Goal: Task Accomplishment & Management: Manage account settings

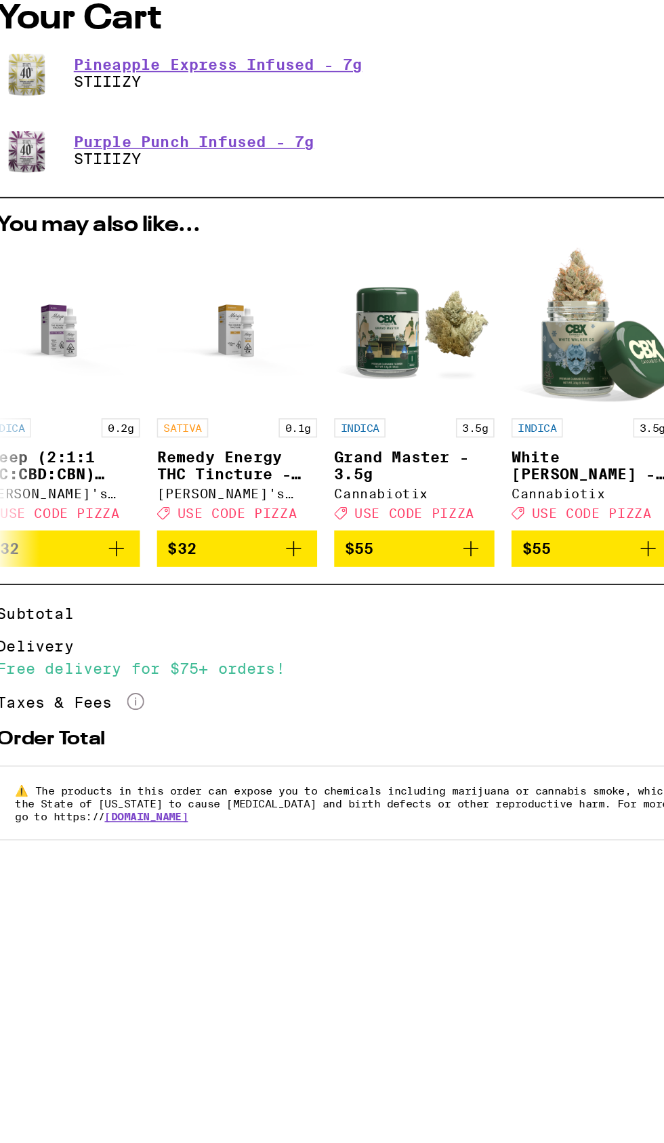
scroll to position [0, 256]
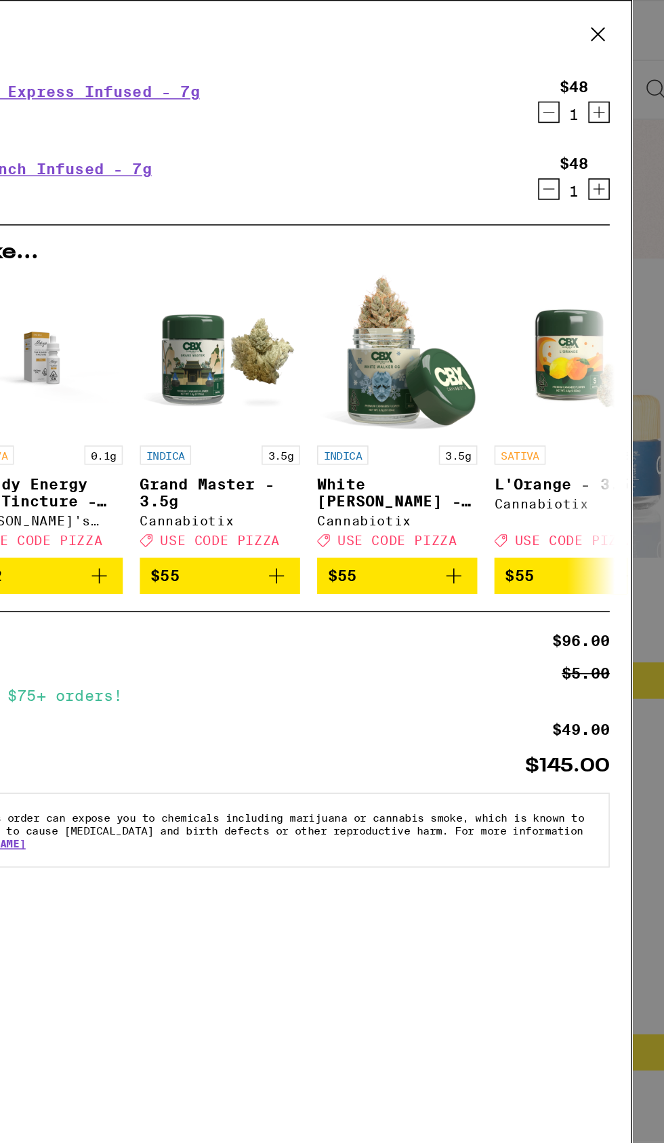
click at [578, 25] on icon at bounding box center [571, 22] width 20 height 20
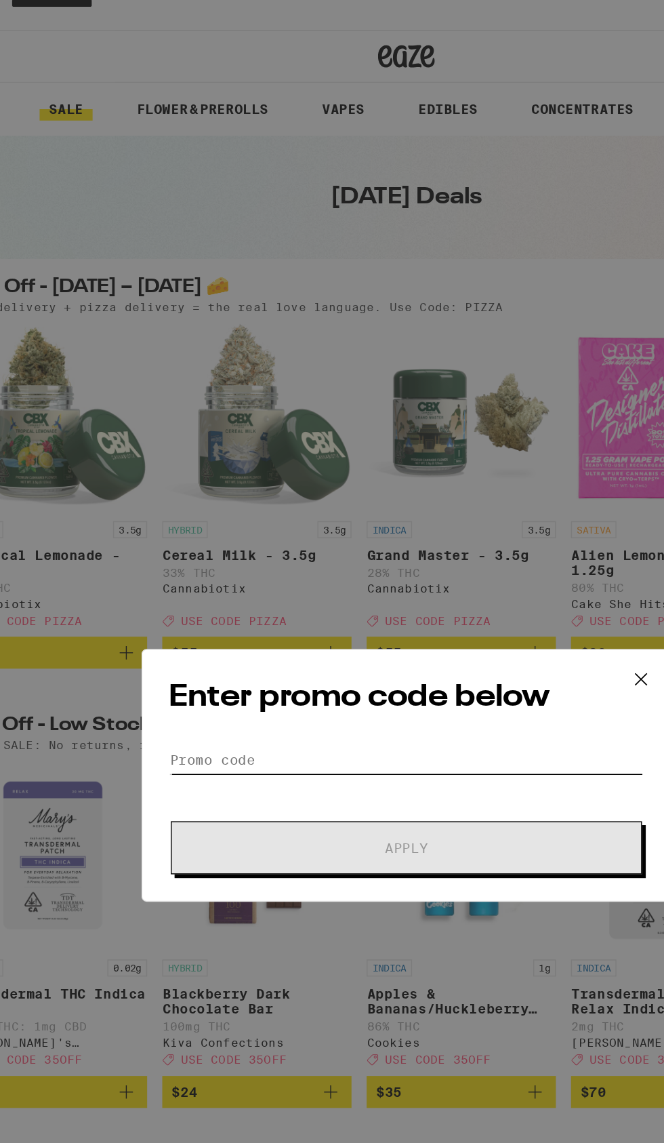
click at [318, 555] on input "Promo Code" at bounding box center [332, 560] width 340 height 20
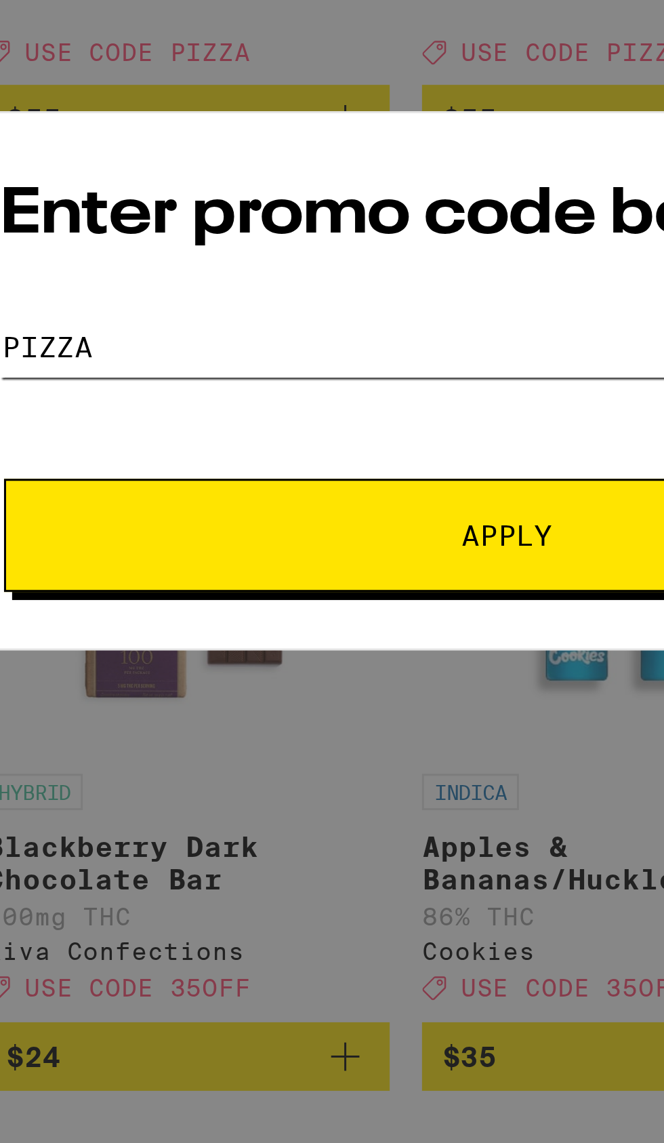
type input "Pizza"
click at [284, 617] on button "Apply" at bounding box center [332, 624] width 338 height 38
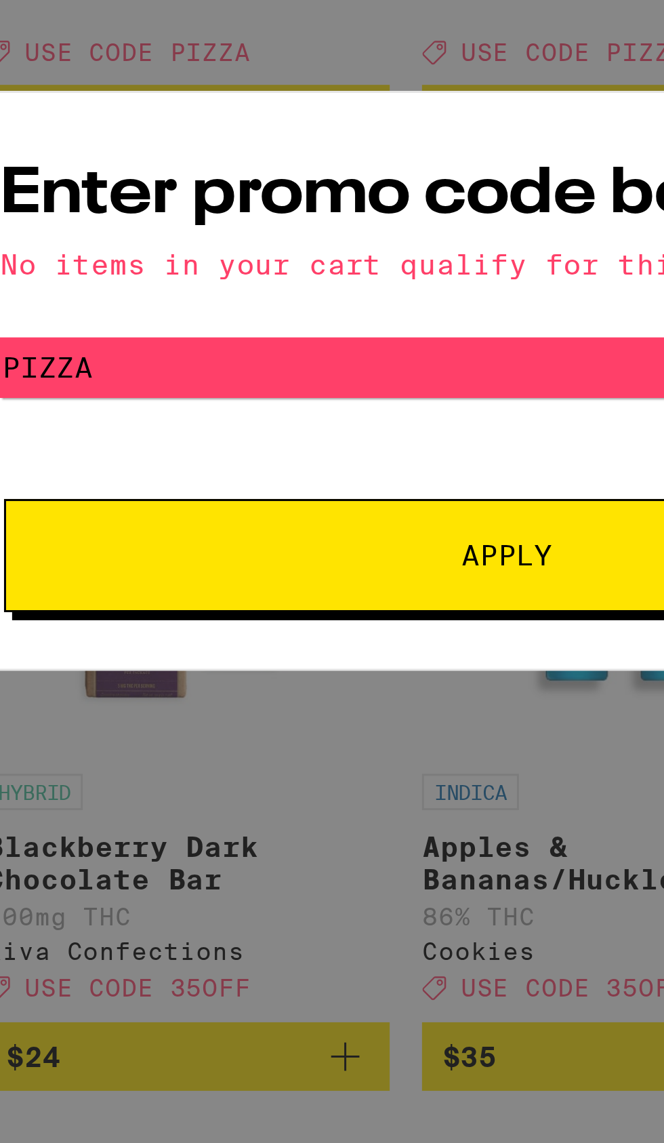
click at [306, 637] on button "Apply" at bounding box center [332, 630] width 338 height 38
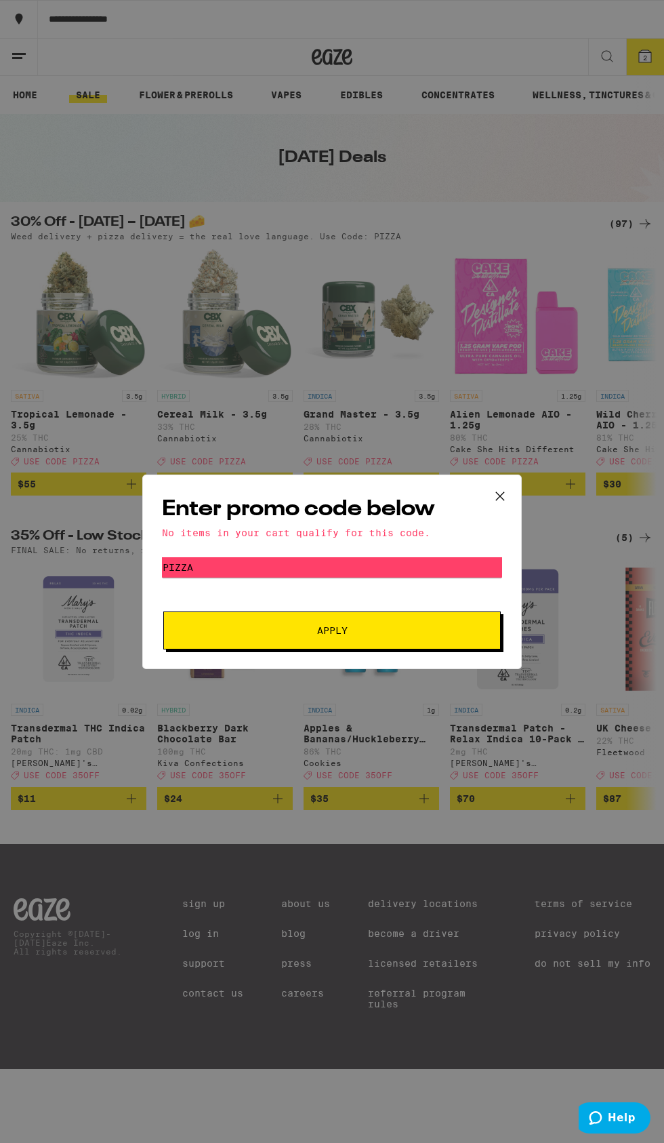
click at [502, 495] on icon at bounding box center [500, 496] width 20 height 20
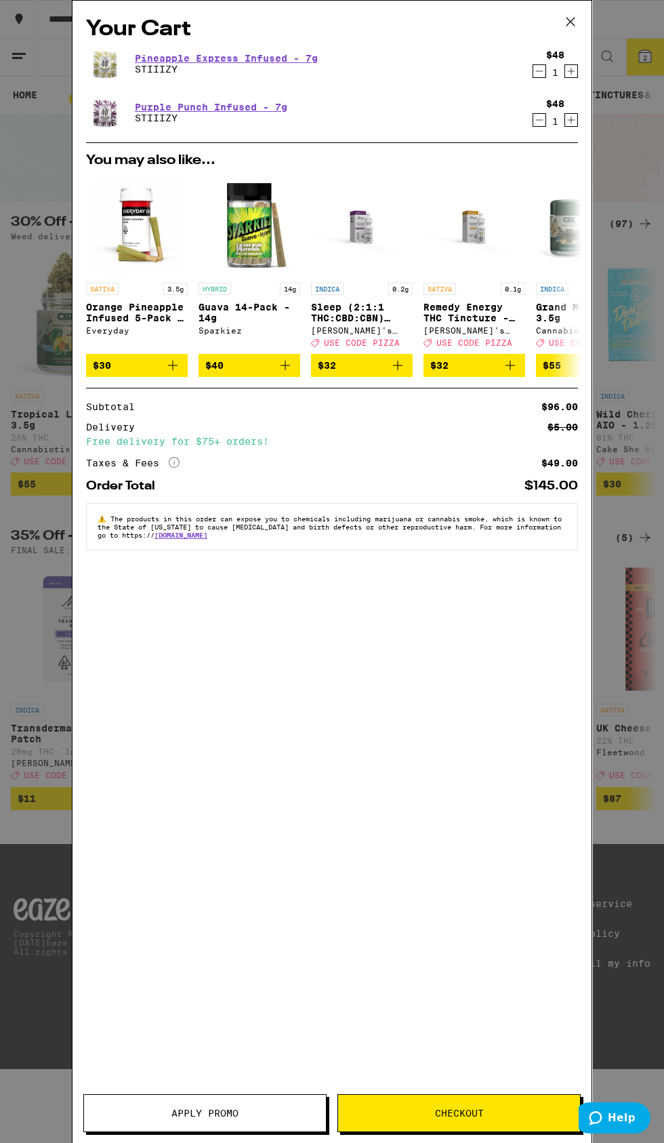
click at [540, 71] on icon "Decrement" at bounding box center [539, 71] width 7 height 0
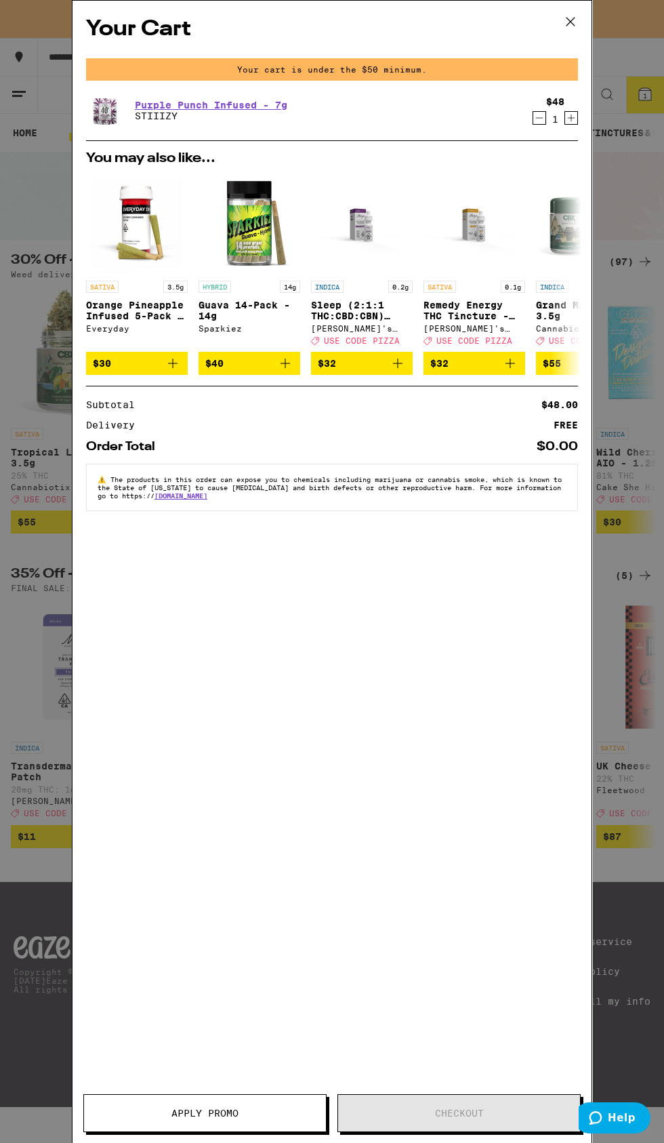
click at [529, 107] on div "$48 1" at bounding box center [552, 110] width 51 height 28
click at [540, 118] on icon "Decrement" at bounding box center [539, 118] width 7 height 0
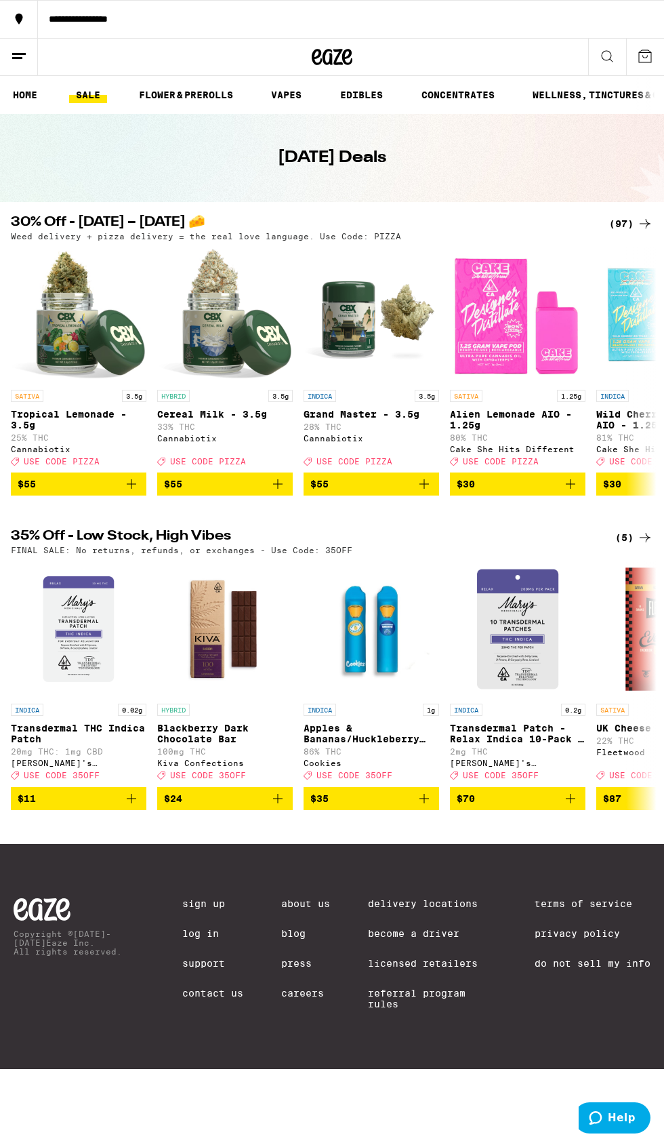
click at [19, 56] on icon at bounding box center [19, 56] width 16 height 16
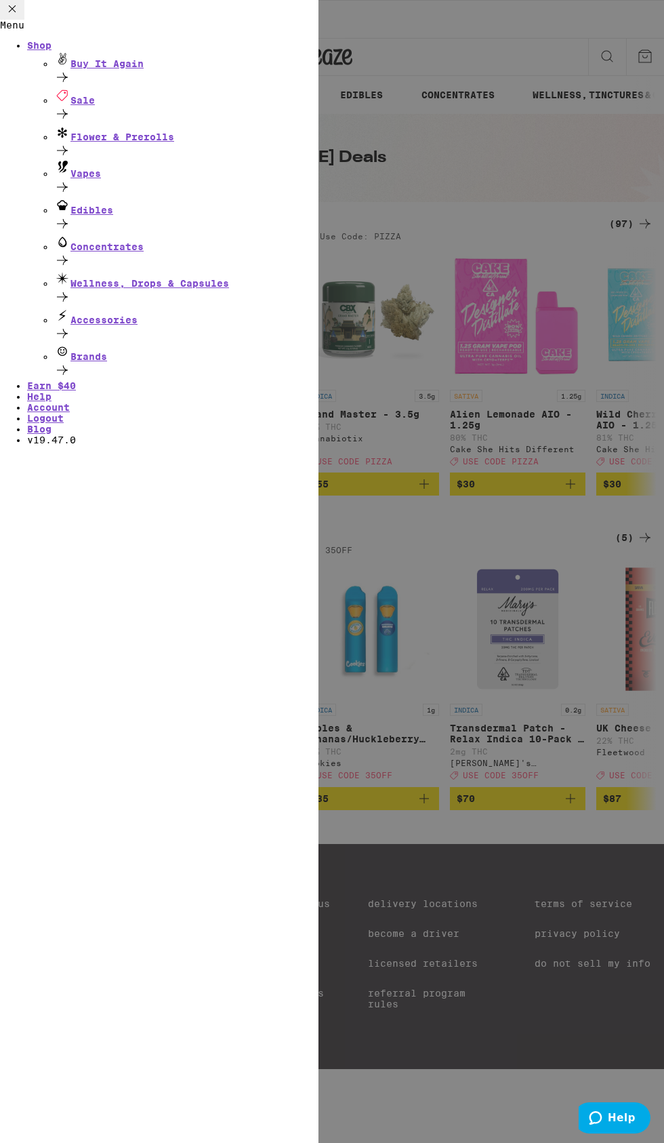
click at [64, 424] on link "Logout" at bounding box center [45, 418] width 37 height 11
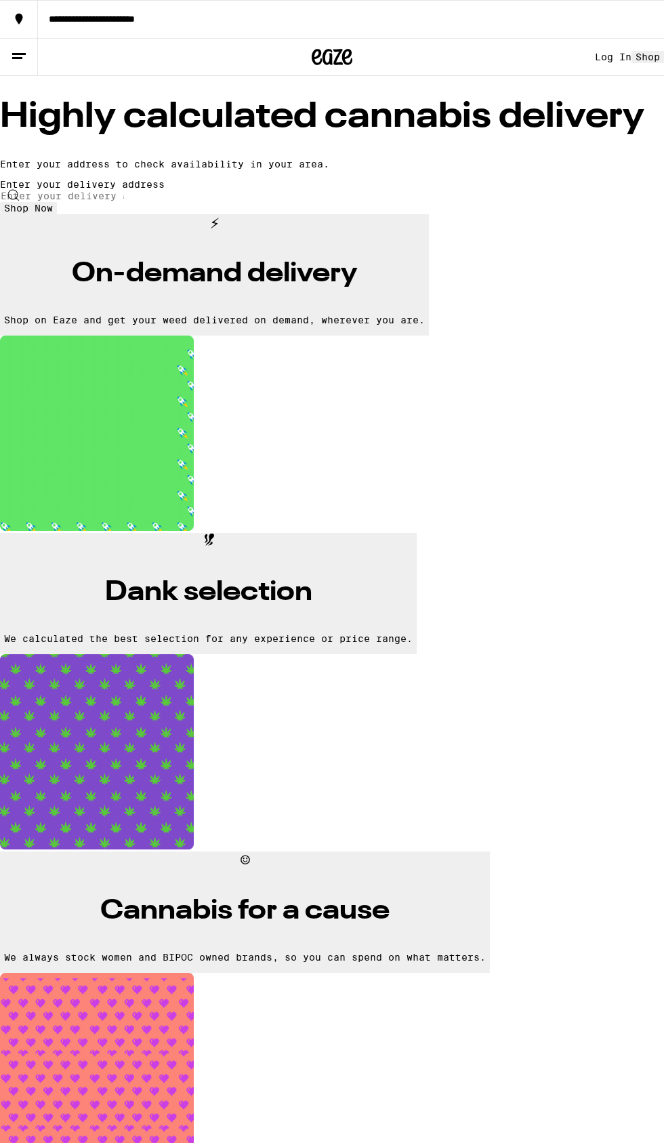
click at [19, 56] on icon at bounding box center [19, 56] width 16 height 16
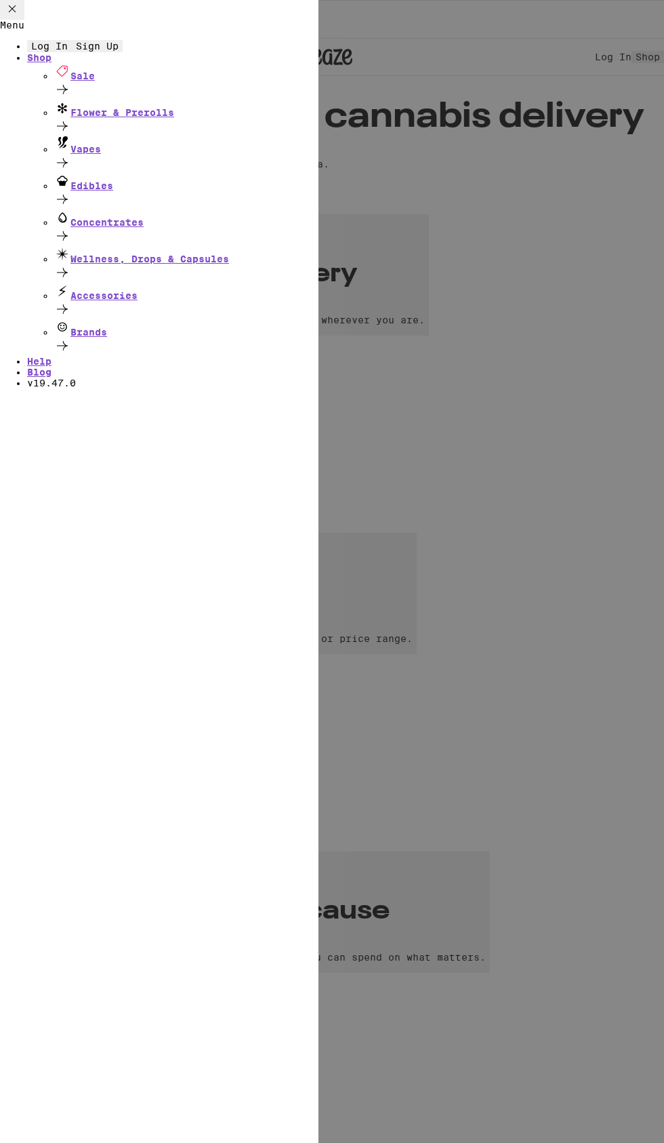
click at [72, 52] on button "Log In" at bounding box center [49, 46] width 45 height 12
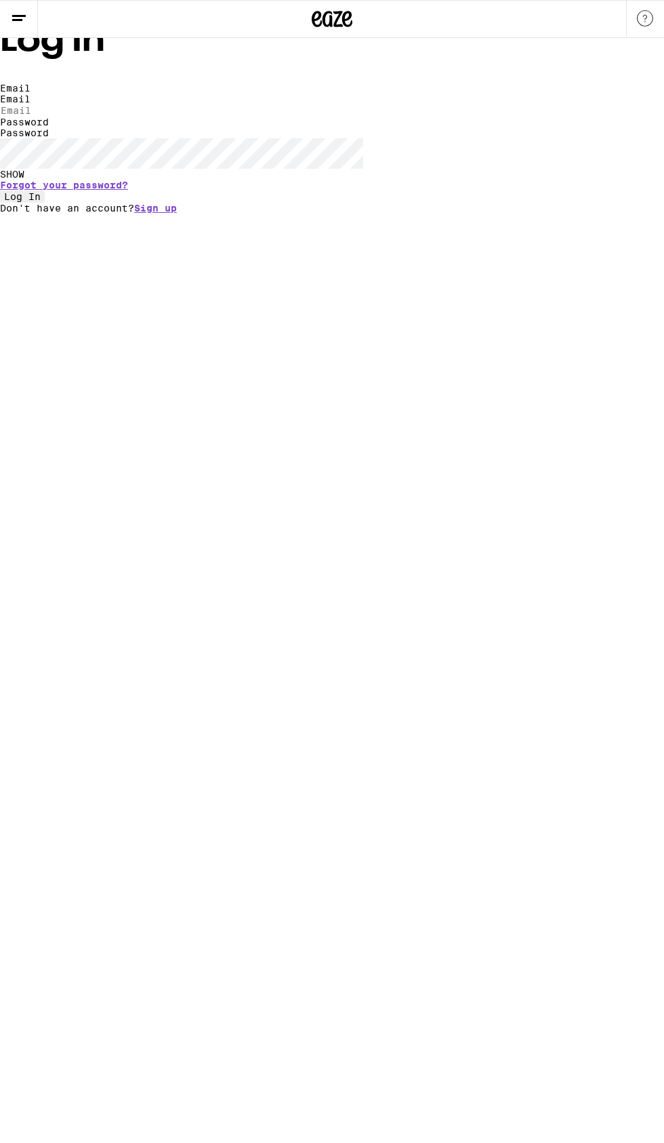
click at [125, 117] on input "Email" at bounding box center [62, 110] width 125 height 12
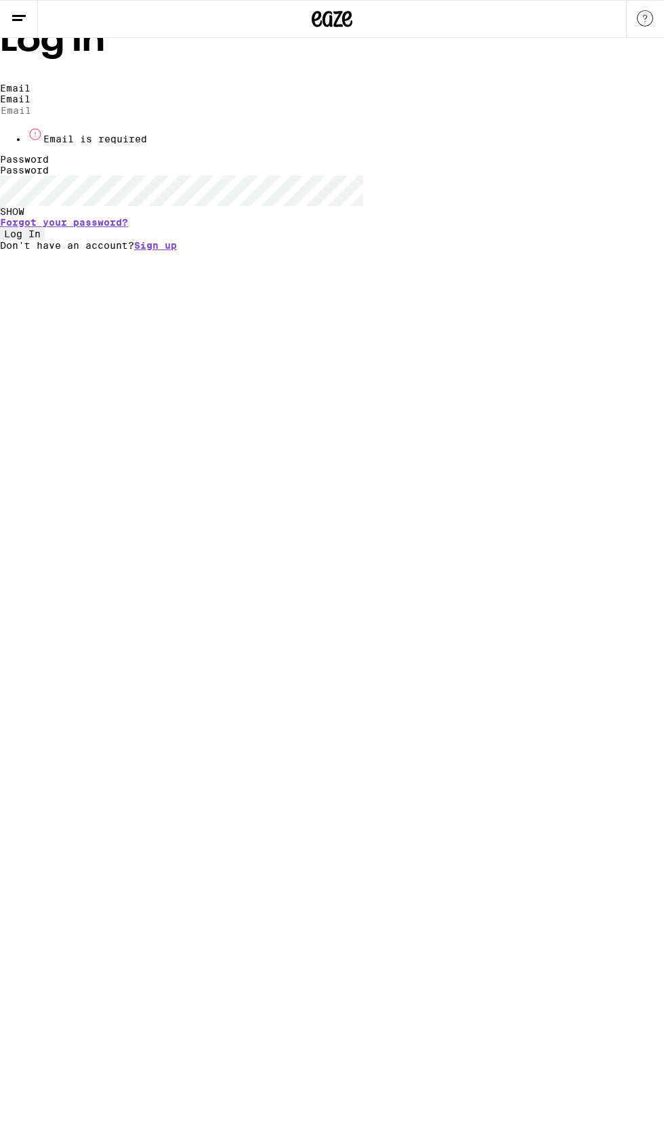
type input "[EMAIL_ADDRESS][DOMAIN_NAME]"
click at [0, 228] on button "Log In" at bounding box center [22, 234] width 45 height 12
